Goal: Task Accomplishment & Management: Use online tool/utility

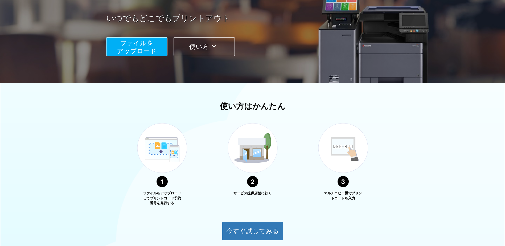
scroll to position [52, 0]
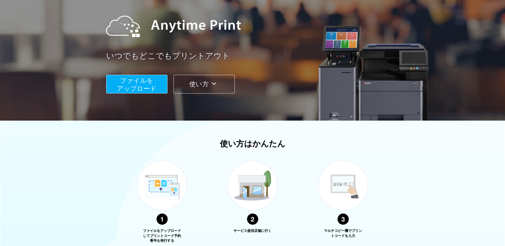
click at [148, 89] on span "ファイルを ​​アップロード" at bounding box center [137, 84] width 40 height 15
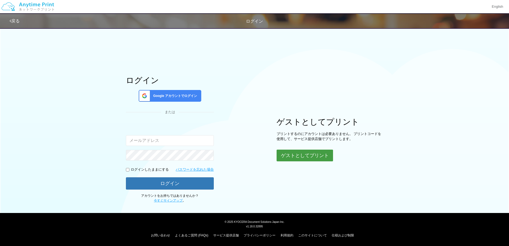
click at [304, 155] on button "ゲストとしてプリント" at bounding box center [305, 156] width 56 height 12
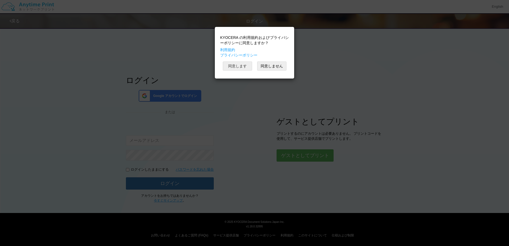
click at [247, 68] on button "同意します" at bounding box center [237, 66] width 29 height 9
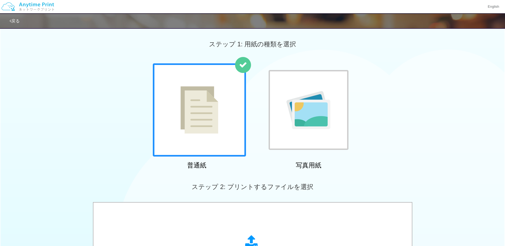
click at [214, 129] on img at bounding box center [200, 109] width 38 height 47
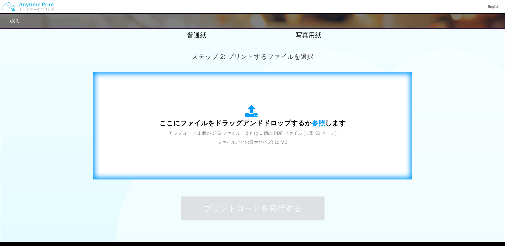
scroll to position [133, 0]
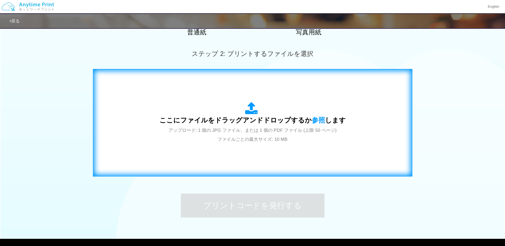
click at [263, 124] on span "ここにファイルをドラッグアンドドロップするか 参照 します" at bounding box center [253, 119] width 186 height 7
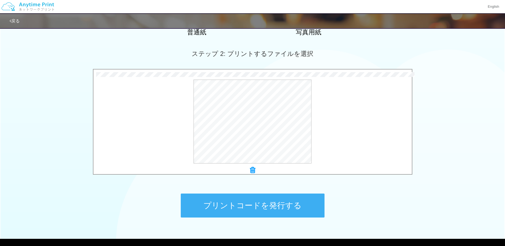
click at [265, 205] on button "プリントコードを発行する" at bounding box center [253, 206] width 144 height 24
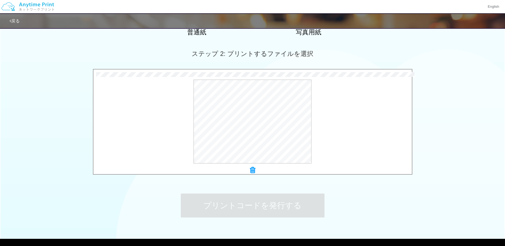
scroll to position [0, 0]
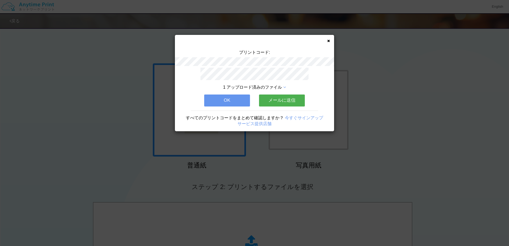
click at [224, 97] on button "OK" at bounding box center [227, 101] width 46 height 12
